Goal: Task Accomplishment & Management: Manage account settings

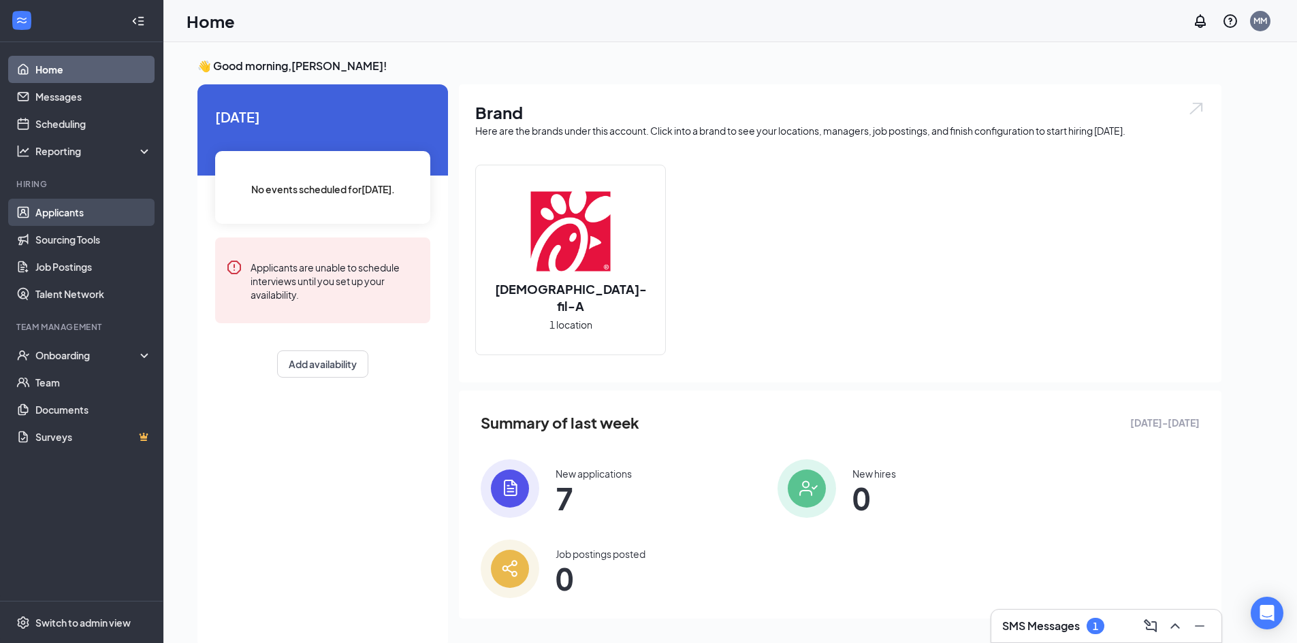
click at [99, 203] on link "Applicants" at bounding box center [93, 212] width 116 height 27
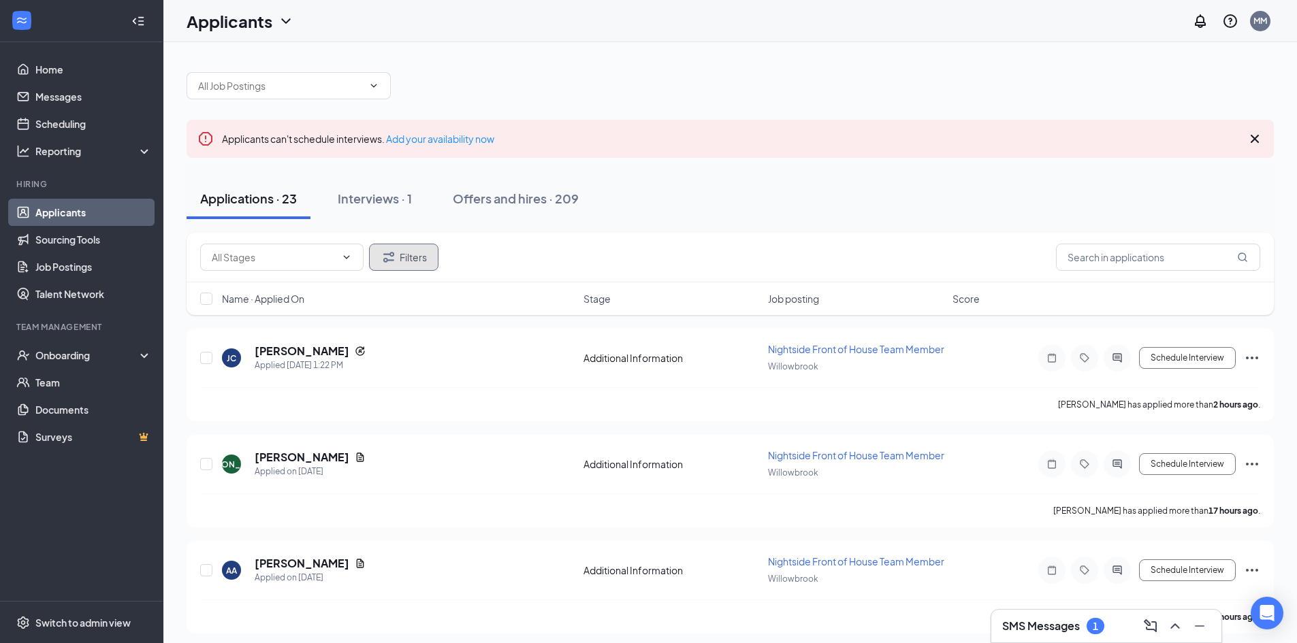
click at [386, 263] on icon "Filter" at bounding box center [389, 257] width 16 height 16
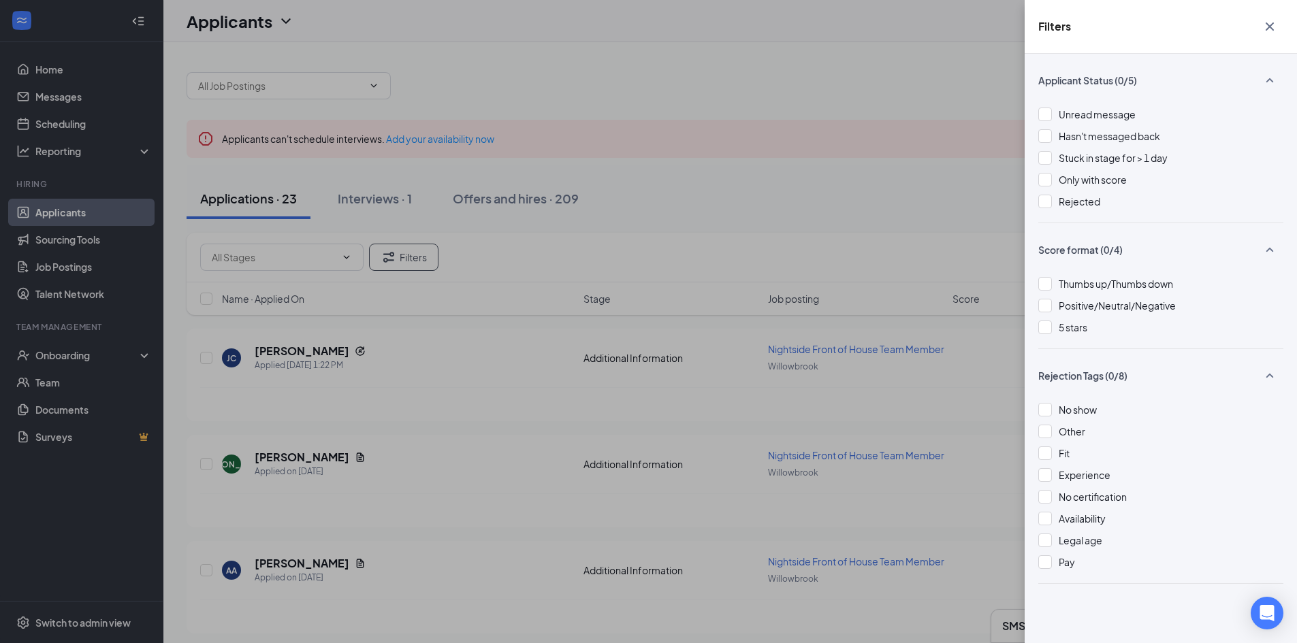
click at [898, 211] on div "Filters Applicant Status (0/5) Unread message Hasn't messaged back Stuck in sta…" at bounding box center [648, 321] width 1297 height 643
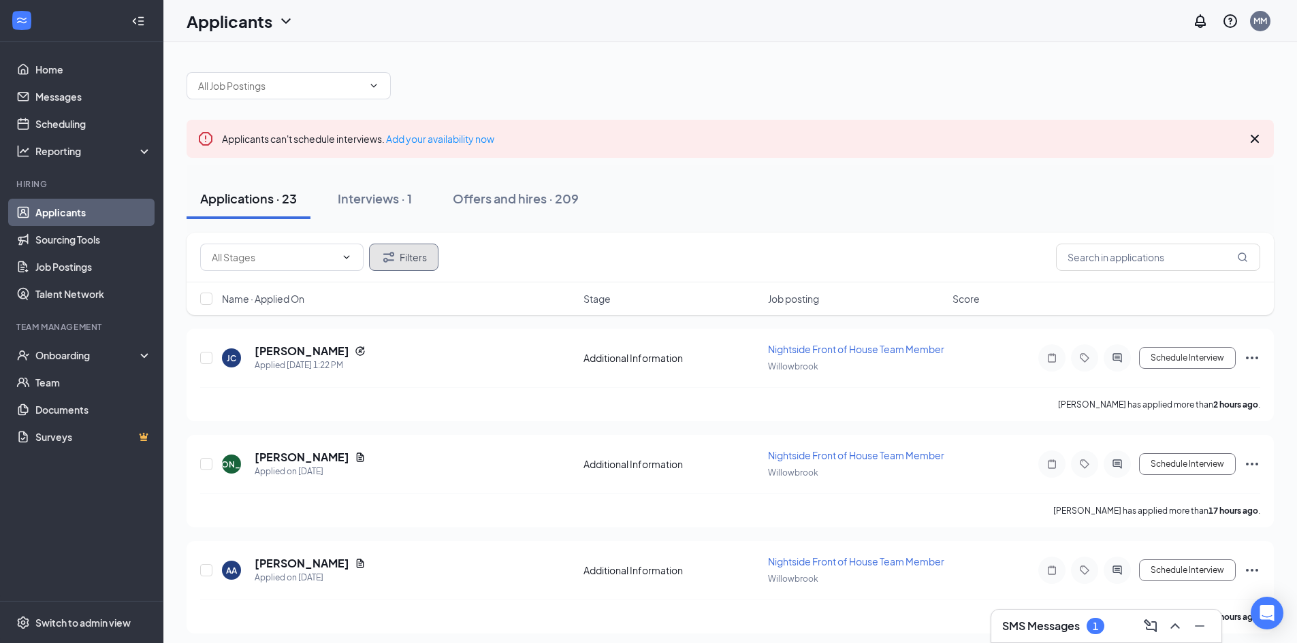
click at [387, 253] on icon "Filter" at bounding box center [389, 257] width 16 height 16
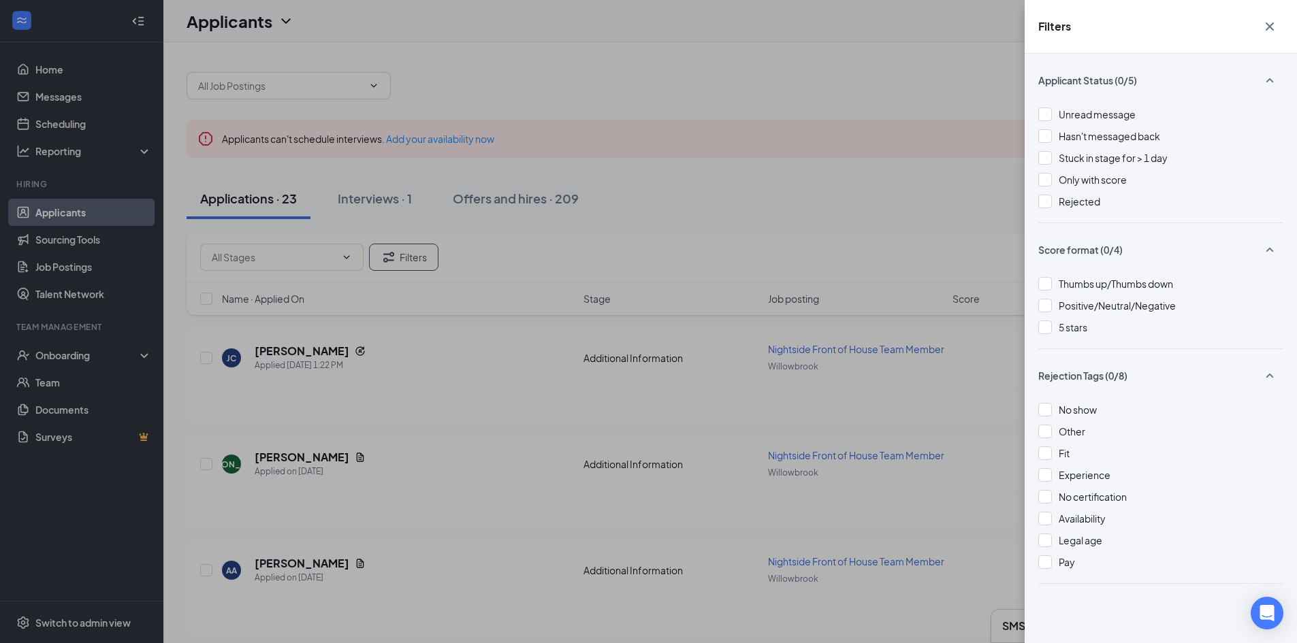
click at [406, 257] on div "Filters Applicant Status (0/5) Unread message Hasn't messaged back Stuck in sta…" at bounding box center [648, 321] width 1297 height 643
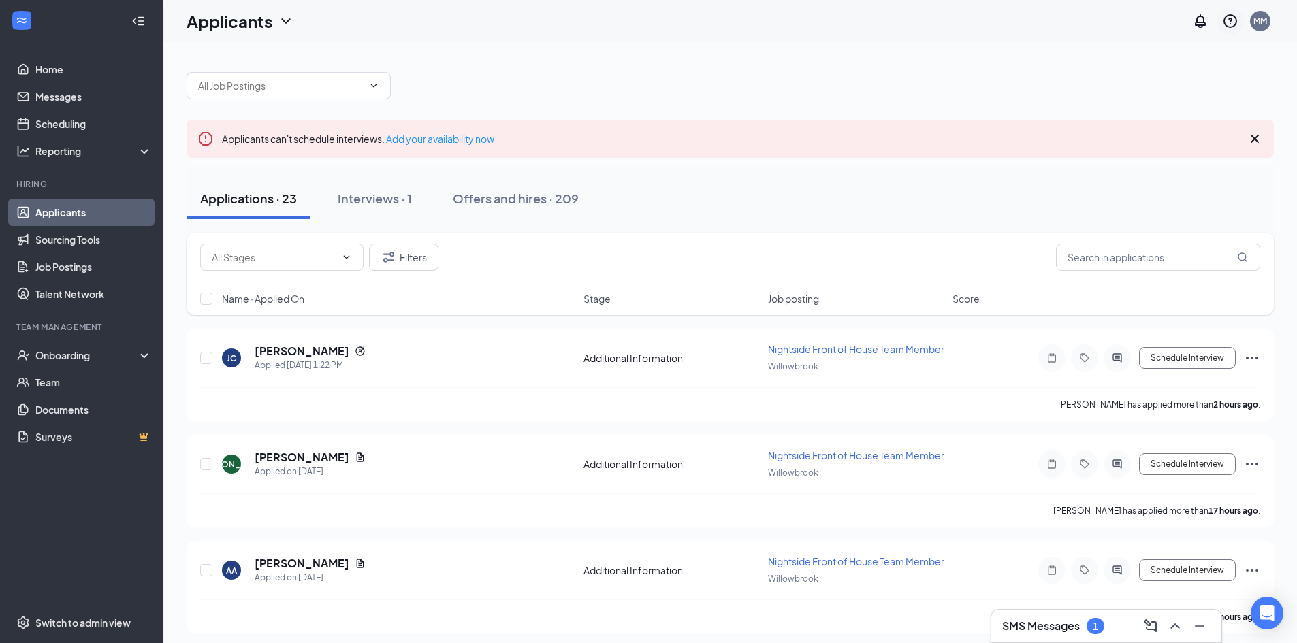
click at [1231, 25] on icon "QuestionInfo" at bounding box center [1230, 21] width 16 height 16
click at [837, 63] on div at bounding box center [730, 79] width 1087 height 41
click at [399, 260] on button "Filters" at bounding box center [403, 257] width 69 height 27
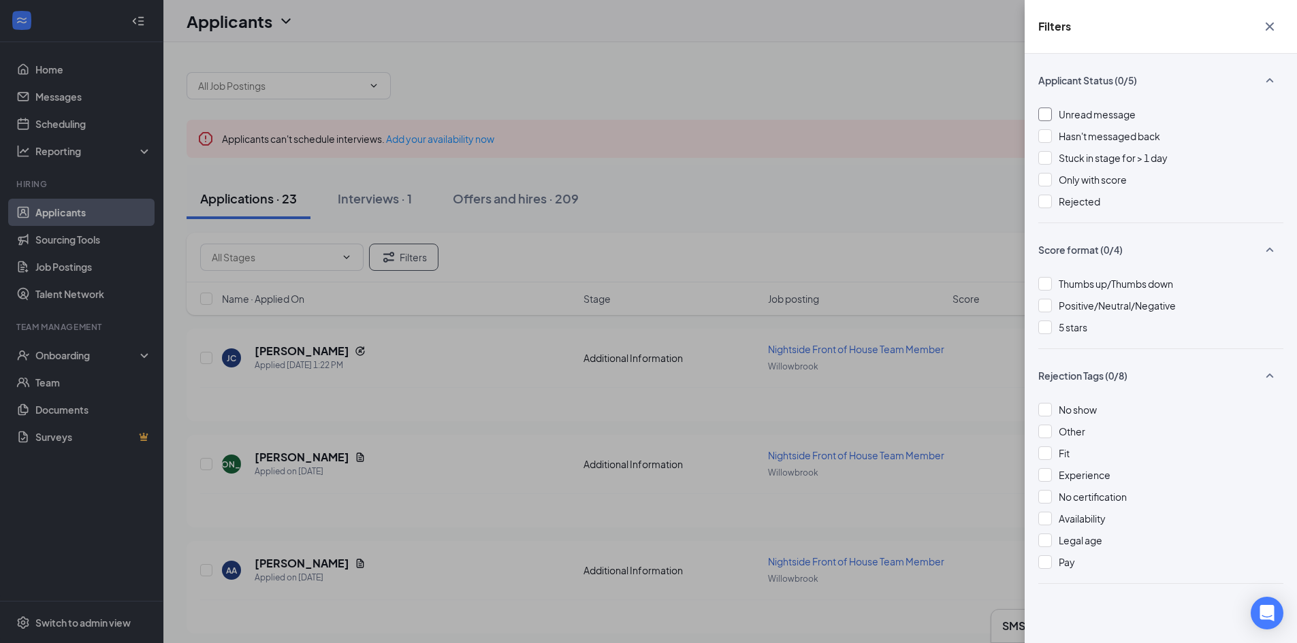
click at [1039, 111] on div at bounding box center [1045, 115] width 14 height 14
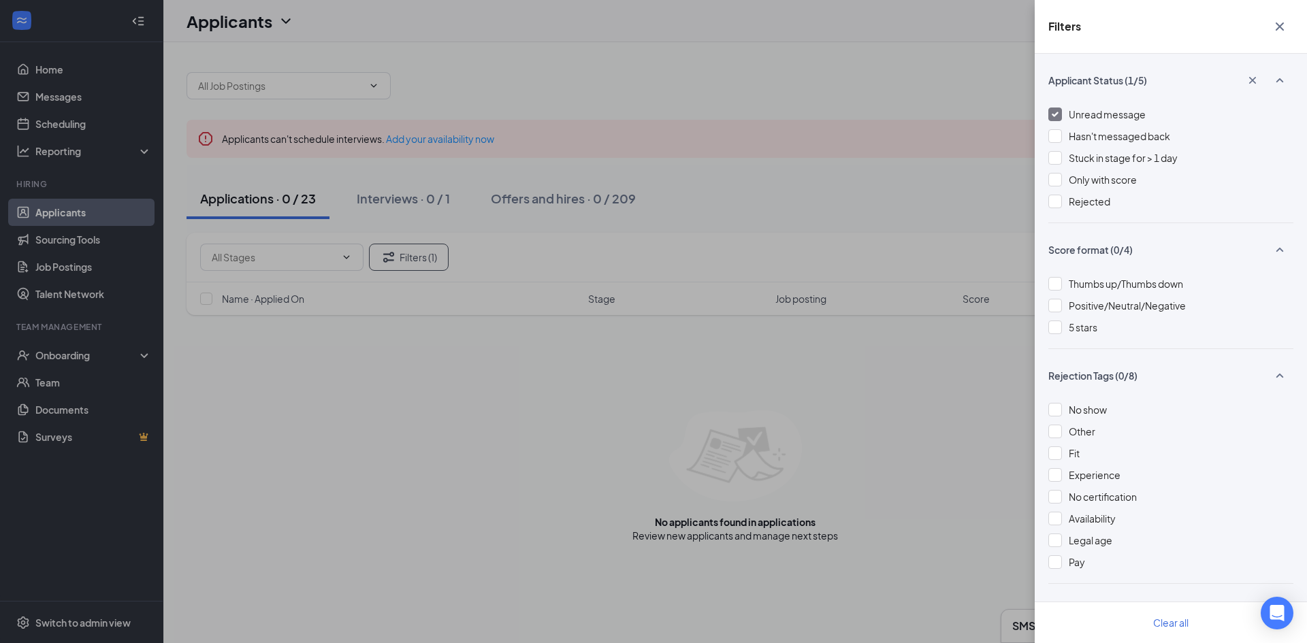
click at [1060, 109] on div at bounding box center [1055, 115] width 14 height 14
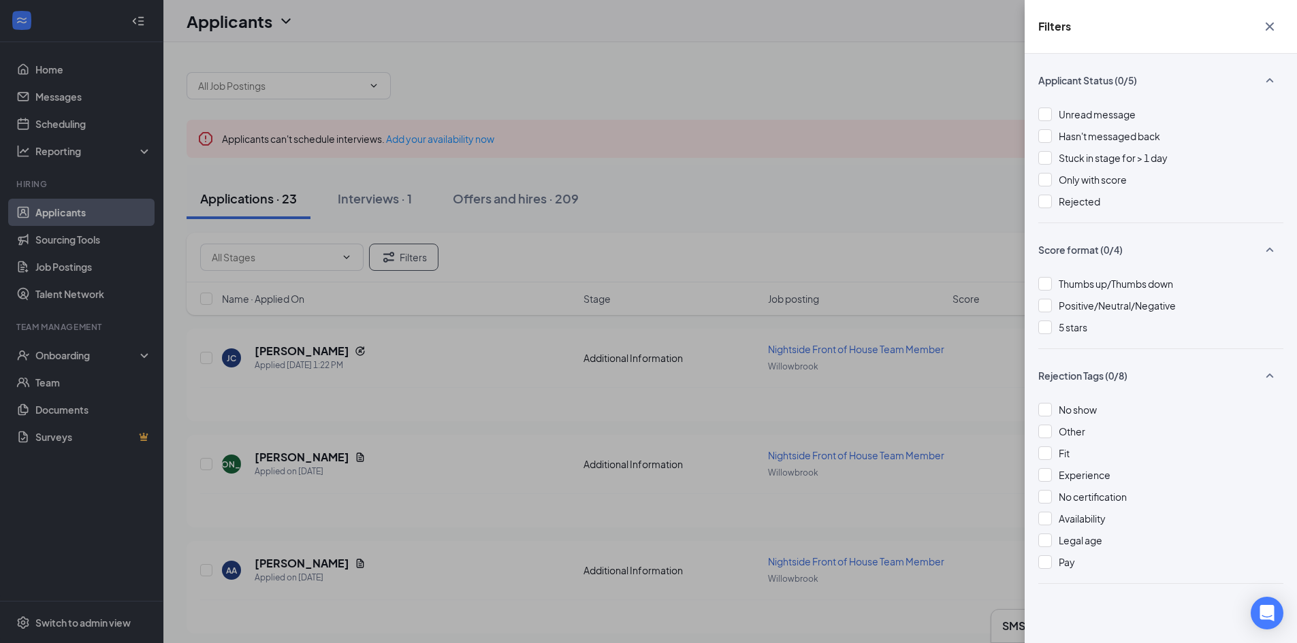
click at [810, 222] on div "Filters Applicant Status (0/5) Unread message Hasn't messaged back Stuck in sta…" at bounding box center [648, 321] width 1297 height 643
click at [1269, 24] on icon "Cross" at bounding box center [1269, 26] width 16 height 16
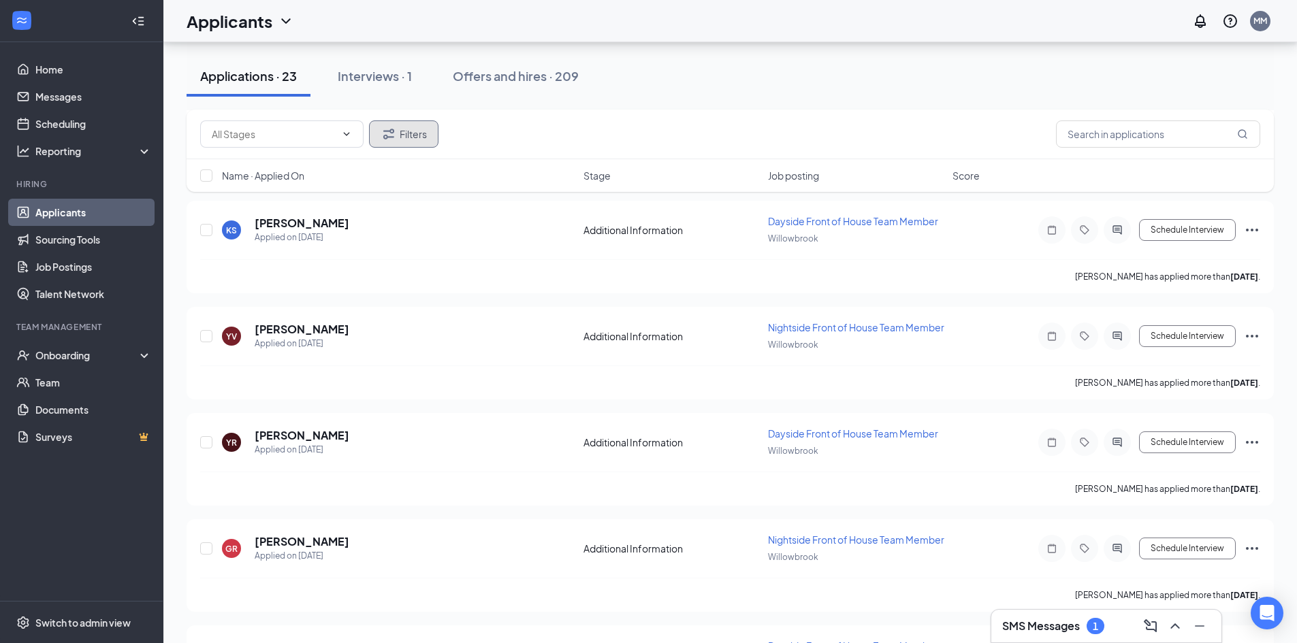
scroll to position [647, 0]
